Goal: Task Accomplishment & Management: Use online tool/utility

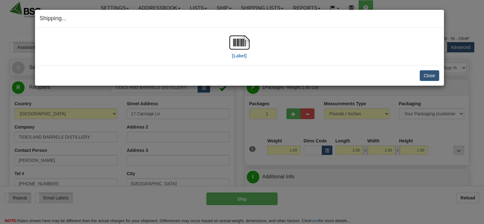
select select "0"
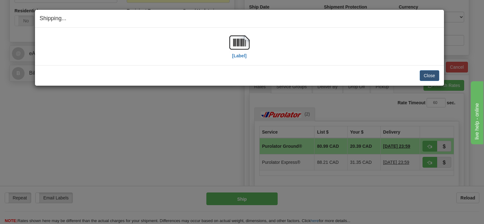
scroll to position [233, 0]
click at [240, 43] on img at bounding box center [239, 42] width 20 height 20
click at [432, 76] on button "Close" at bounding box center [430, 75] width 20 height 11
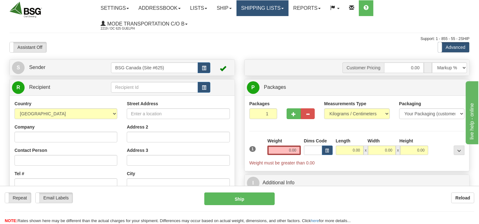
click at [262, 12] on link "Shipping lists" at bounding box center [262, 8] width 52 height 16
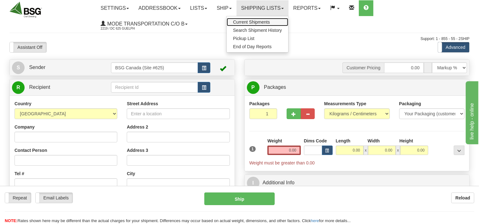
click at [261, 20] on span "Current Shipments" at bounding box center [251, 22] width 37 height 5
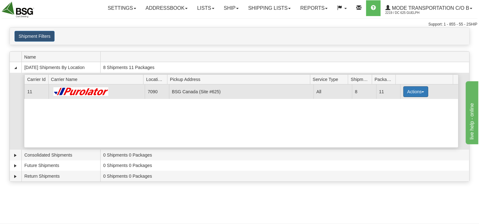
click at [418, 91] on button "Actions" at bounding box center [415, 91] width 25 height 11
click at [400, 104] on span "Details" at bounding box center [391, 103] width 17 height 4
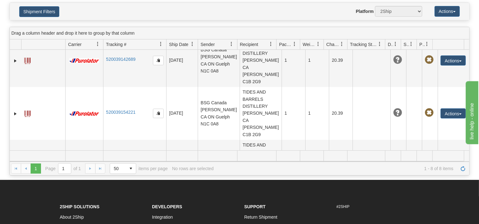
scroll to position [55, 0]
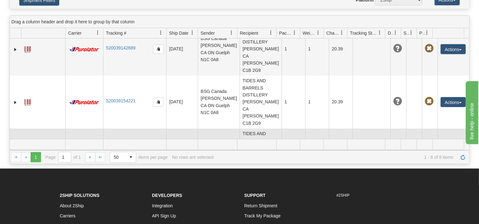
click at [454, 150] on button "Actions" at bounding box center [452, 155] width 25 height 10
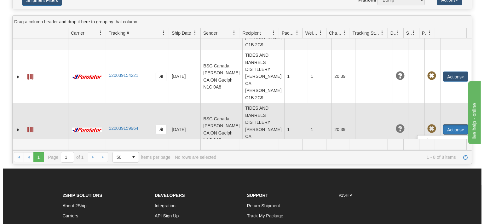
scroll to position [264, 0]
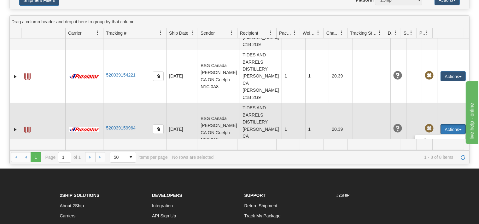
click at [421, 163] on span at bounding box center [423, 165] width 4 height 4
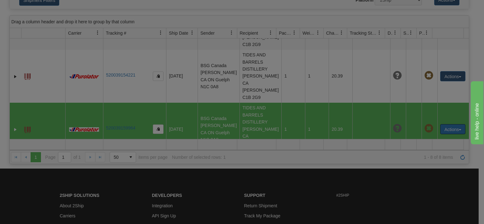
scroll to position [238, 0]
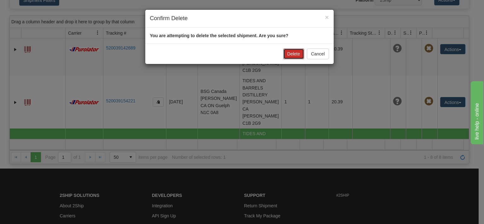
click at [298, 54] on button "Delete" at bounding box center [293, 54] width 21 height 11
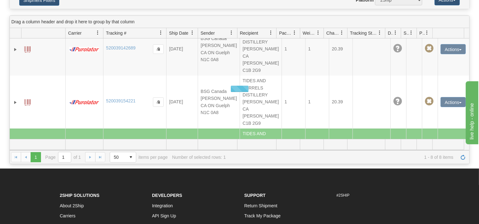
scroll to position [193, 0]
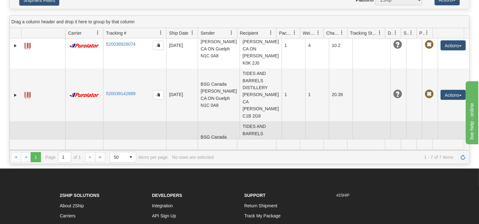
click at [450, 143] on button "Actions" at bounding box center [452, 148] width 25 height 10
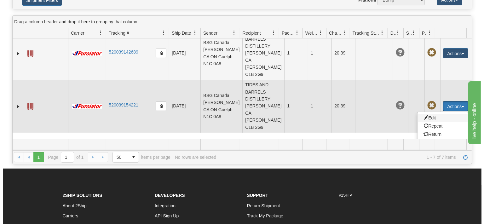
scroll to position [234, 0]
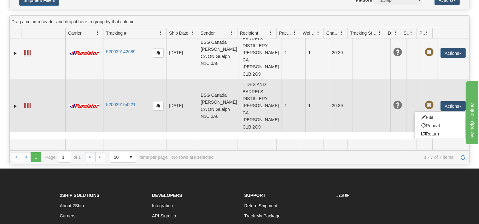
click at [428, 138] on link "Delete" at bounding box center [440, 142] width 50 height 8
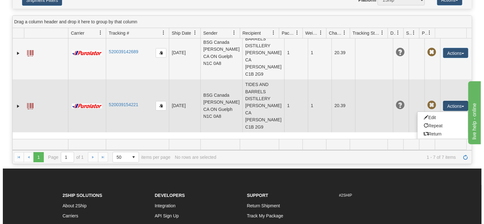
scroll to position [193, 0]
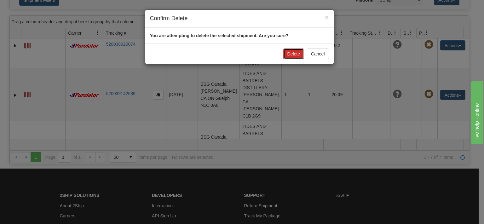
click at [296, 55] on button "Delete" at bounding box center [293, 54] width 21 height 11
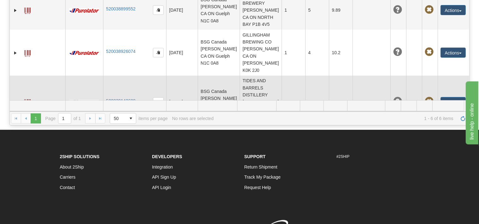
scroll to position [95, 0]
click at [447, 97] on button "Actions" at bounding box center [452, 102] width 25 height 10
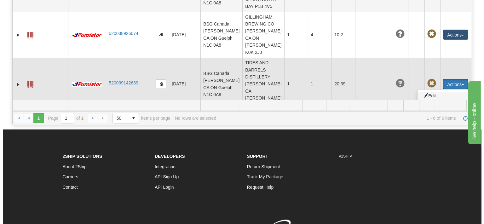
scroll to position [167, 0]
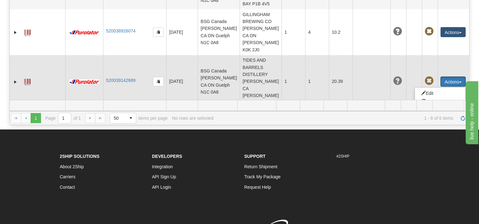
click at [421, 115] on span at bounding box center [423, 117] width 4 height 4
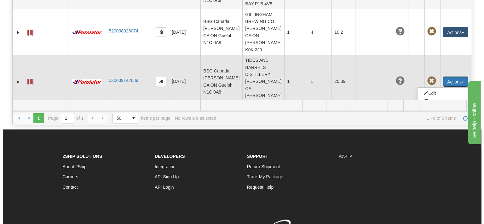
scroll to position [147, 0]
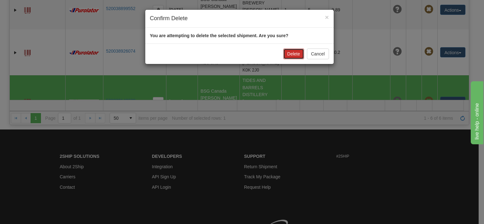
click at [292, 54] on button "Delete" at bounding box center [293, 54] width 21 height 11
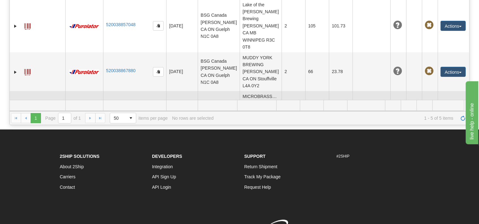
scroll to position [0, 0]
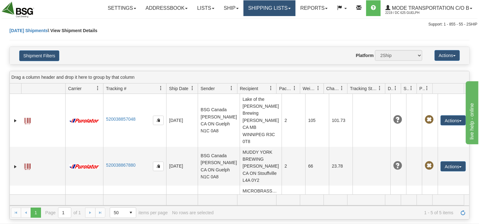
click at [260, 9] on link "Shipping lists" at bounding box center [269, 8] width 52 height 16
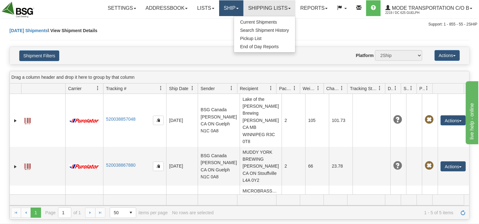
click at [229, 14] on link "Ship" at bounding box center [231, 8] width 24 height 16
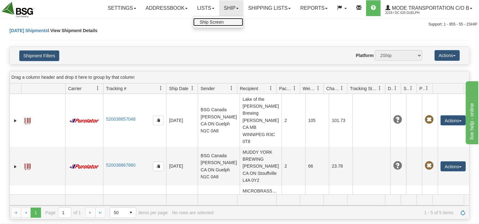
click at [219, 22] on span "Ship Screen" at bounding box center [211, 22] width 24 height 5
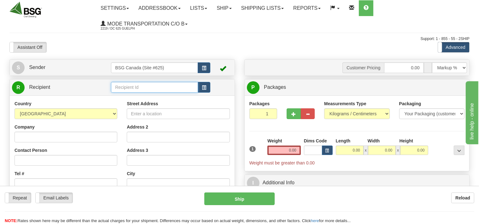
click at [130, 87] on input "text" at bounding box center [154, 87] width 87 height 11
click at [130, 87] on input "TIDES" at bounding box center [154, 87] width 87 height 11
click at [161, 96] on div "TIDES AND BARRELS DISTILLERY" at bounding box center [153, 97] width 81 height 7
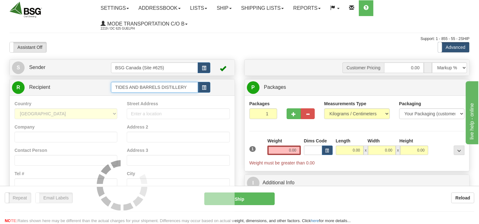
type input "TIDES AND BARRELS DISTILLERY"
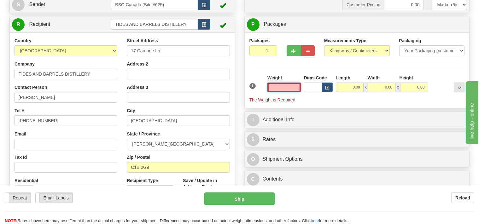
scroll to position [64, 0]
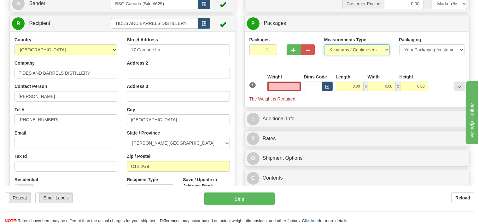
type input "0.00"
click at [324, 44] on select "Pounds / Inches Kilograms / Centimeters" at bounding box center [357, 49] width 66 height 11
select select "0"
click option "Pounds / Inches" at bounding box center [0, 0] width 0 height 0
click at [286, 86] on input "0.00" at bounding box center [283, 86] width 33 height 9
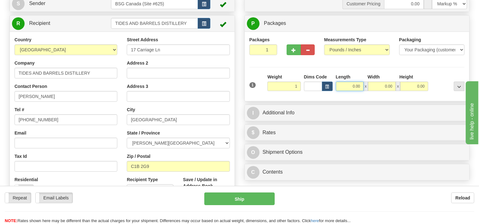
type input "1.00"
click at [342, 88] on input "0.00" at bounding box center [350, 86] width 28 height 9
type input "1.00"
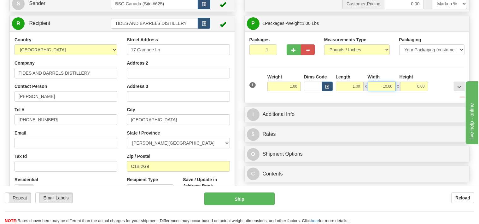
click at [375, 85] on input "10.00" at bounding box center [382, 86] width 28 height 9
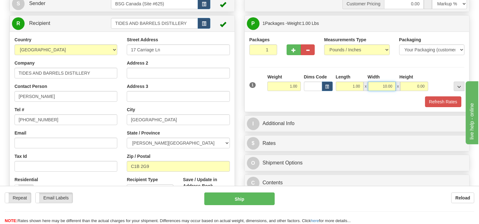
type input "10.00"
click at [405, 84] on input "0.00" at bounding box center [414, 86] width 28 height 9
type input "1.00"
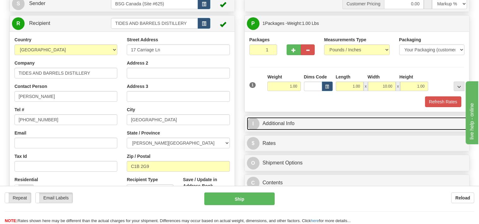
click at [307, 123] on link "I Additional Info" at bounding box center [357, 123] width 220 height 13
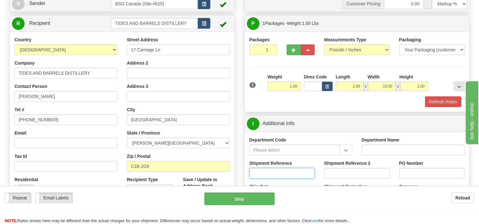
click at [268, 172] on input "Shipment Reference" at bounding box center [282, 173] width 66 height 11
type input "SO170-148278"
click at [436, 101] on button "Refresh Rates" at bounding box center [443, 101] width 36 height 11
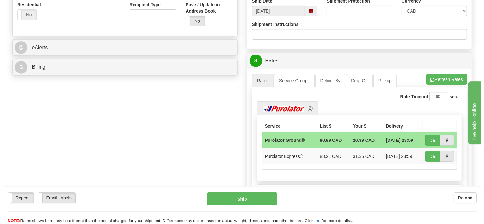
scroll to position [239, 0]
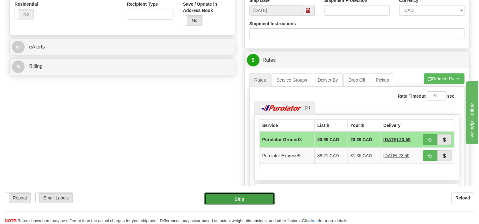
click at [249, 201] on button "Ship" at bounding box center [239, 199] width 70 height 13
type input "260"
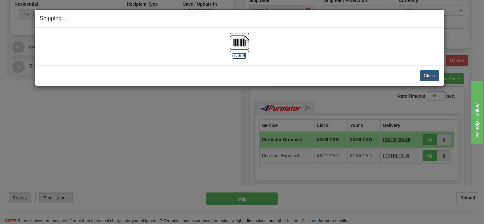
click at [241, 41] on img at bounding box center [239, 42] width 20 height 20
